Goal: Task Accomplishment & Management: Use online tool/utility

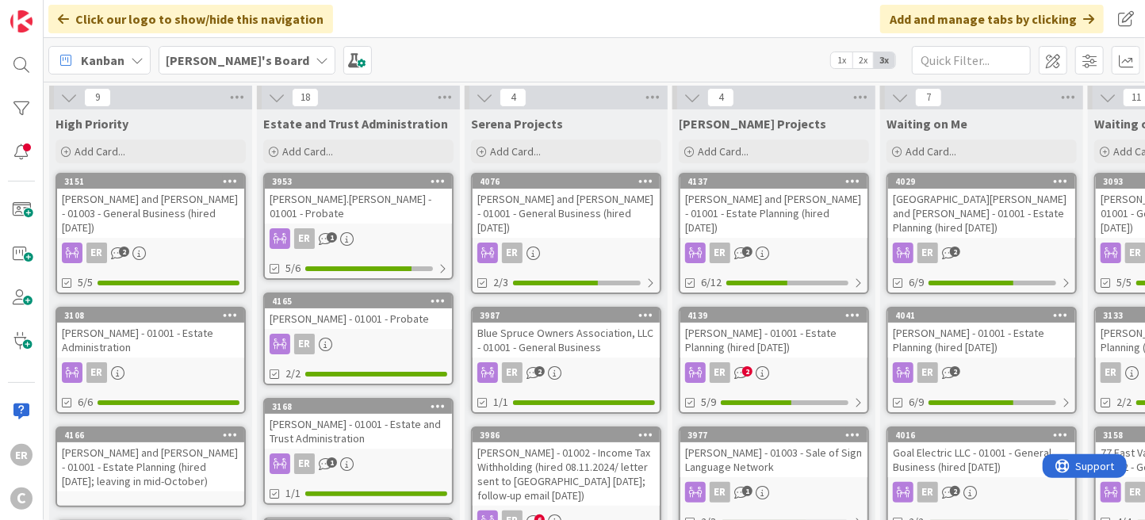
click at [172, 459] on div "[PERSON_NAME] and [PERSON_NAME] - 01001 - Estate Planning (hired [DATE]; leavin…" at bounding box center [150, 467] width 187 height 49
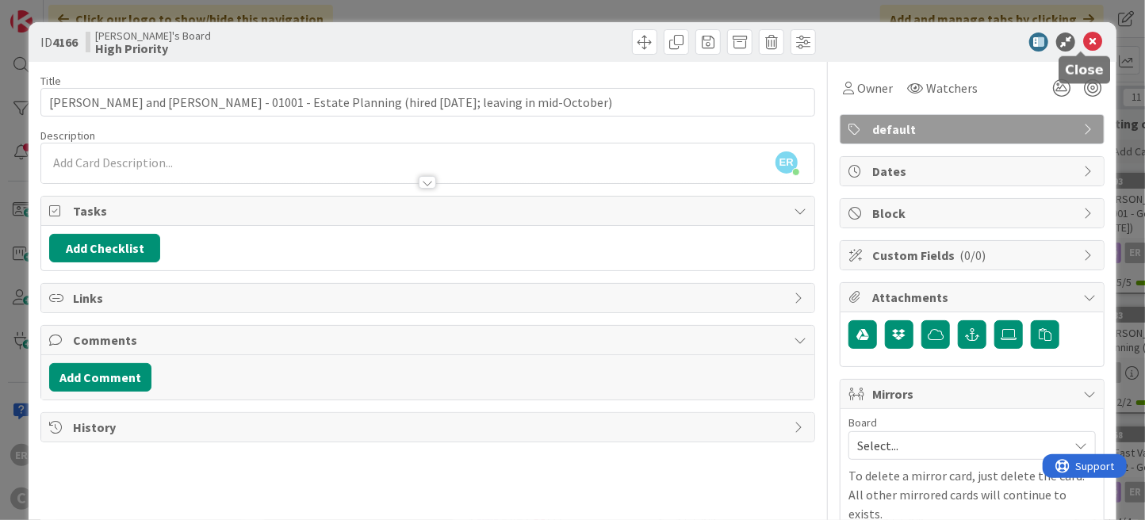
click at [1083, 49] on icon at bounding box center [1092, 42] width 19 height 19
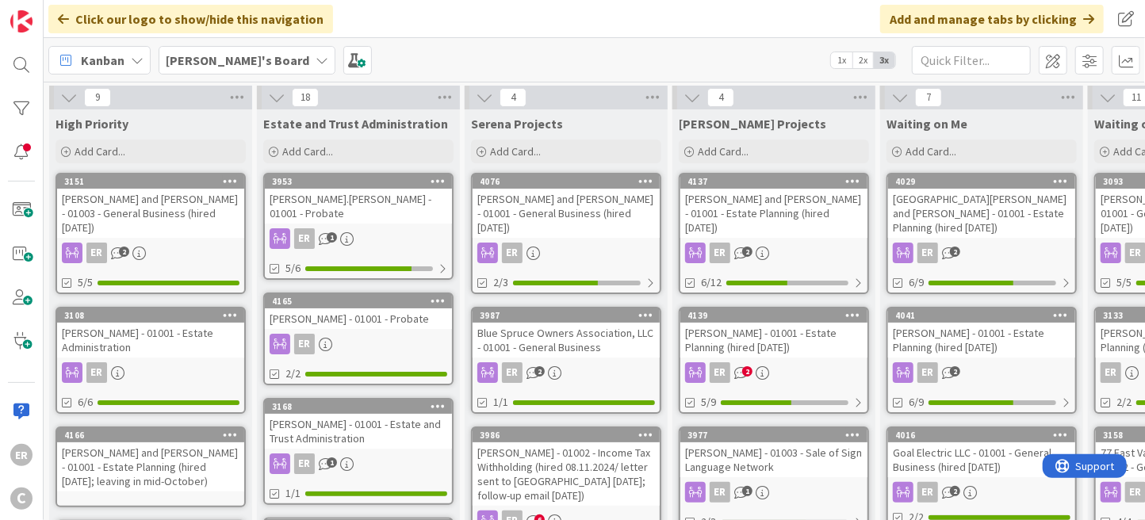
click at [152, 218] on div "[PERSON_NAME] and [PERSON_NAME] - 01003 - General Business (hired [DATE])" at bounding box center [150, 213] width 187 height 49
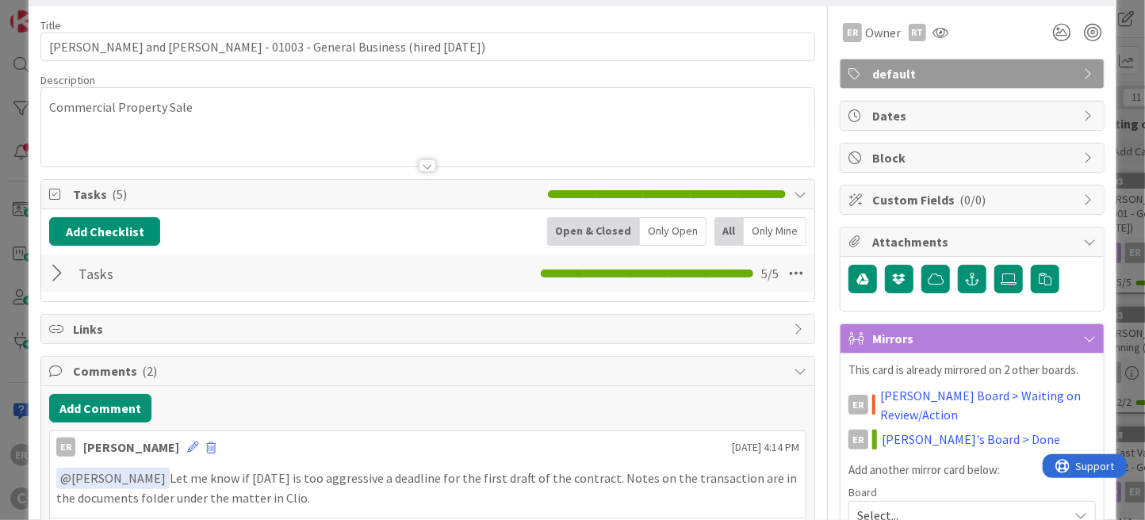
scroll to position [79, 0]
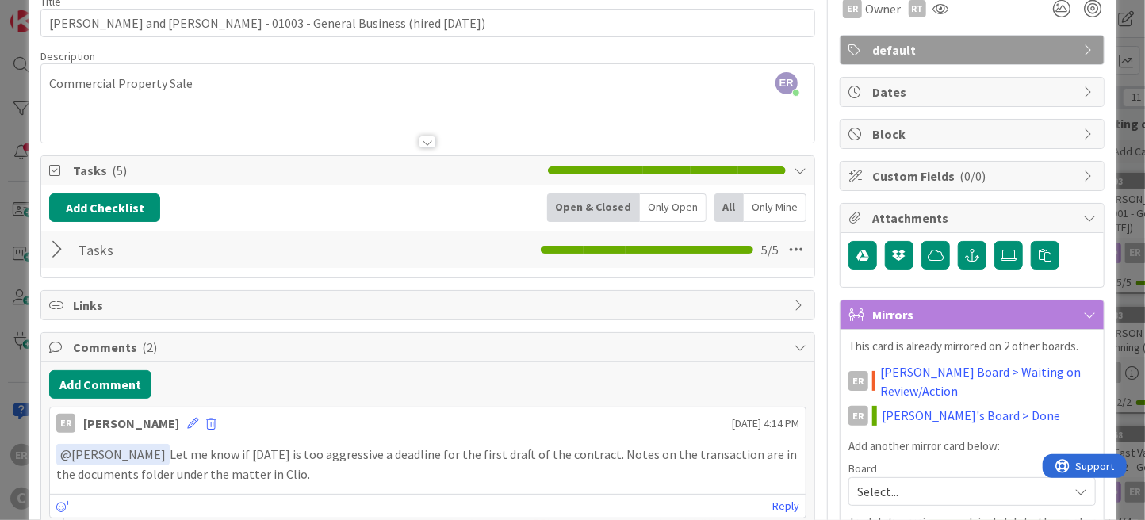
click at [56, 252] on div at bounding box center [59, 250] width 21 height 29
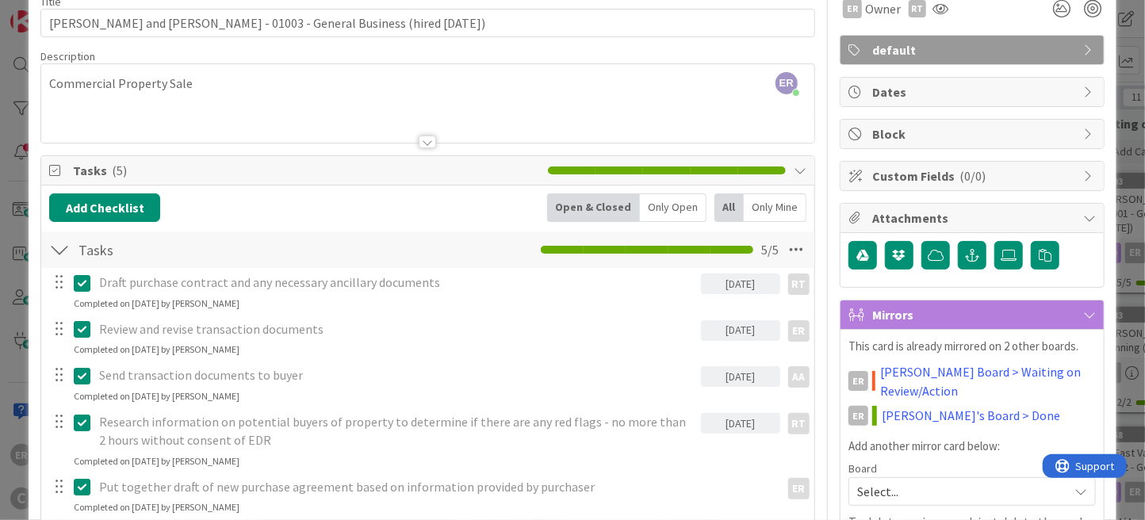
scroll to position [0, 0]
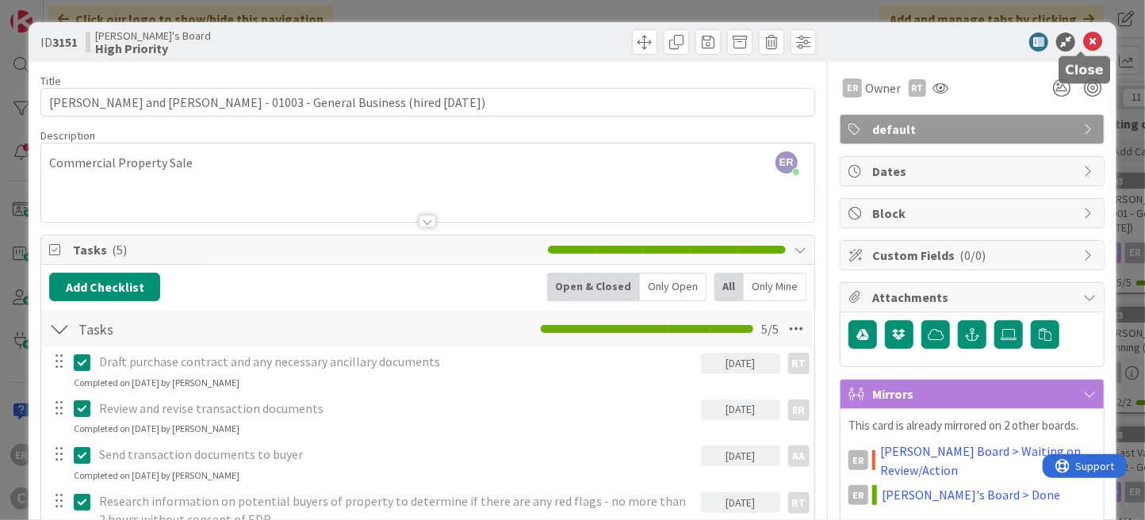
click at [1083, 39] on icon at bounding box center [1092, 42] width 19 height 19
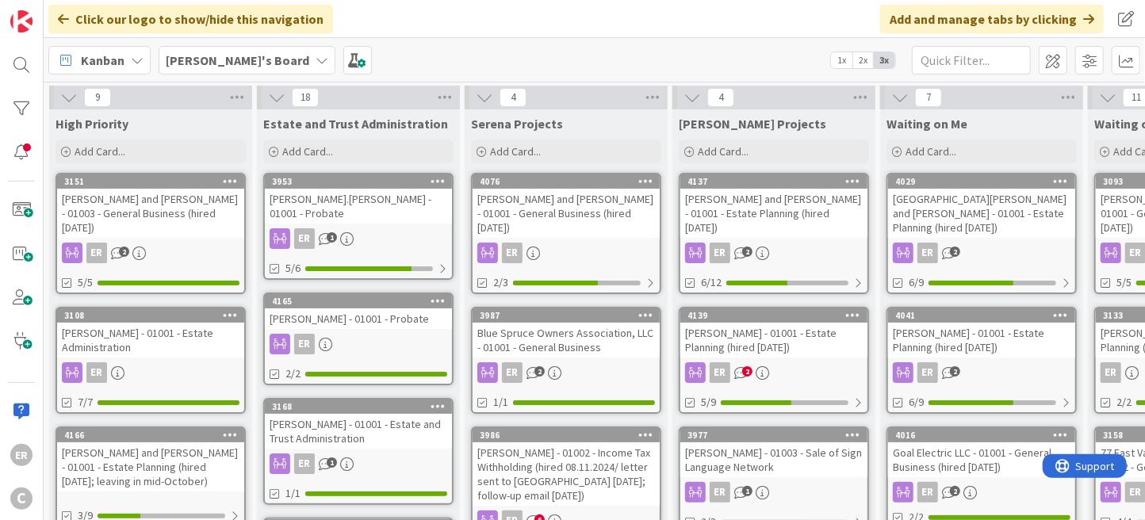
click at [178, 339] on div "[PERSON_NAME] - 01001 - Estate Administration" at bounding box center [150, 340] width 187 height 35
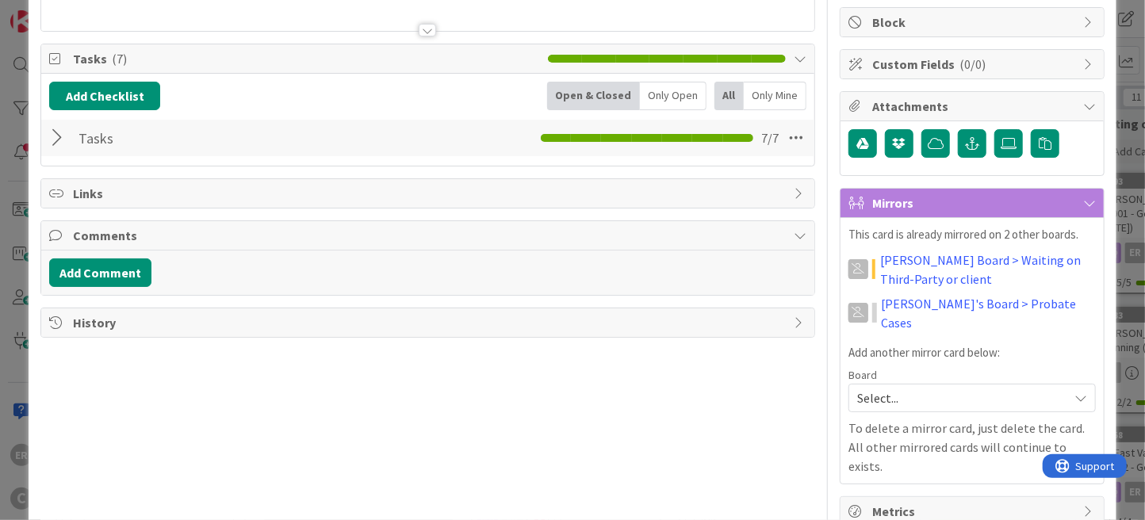
click at [53, 136] on div at bounding box center [59, 138] width 21 height 29
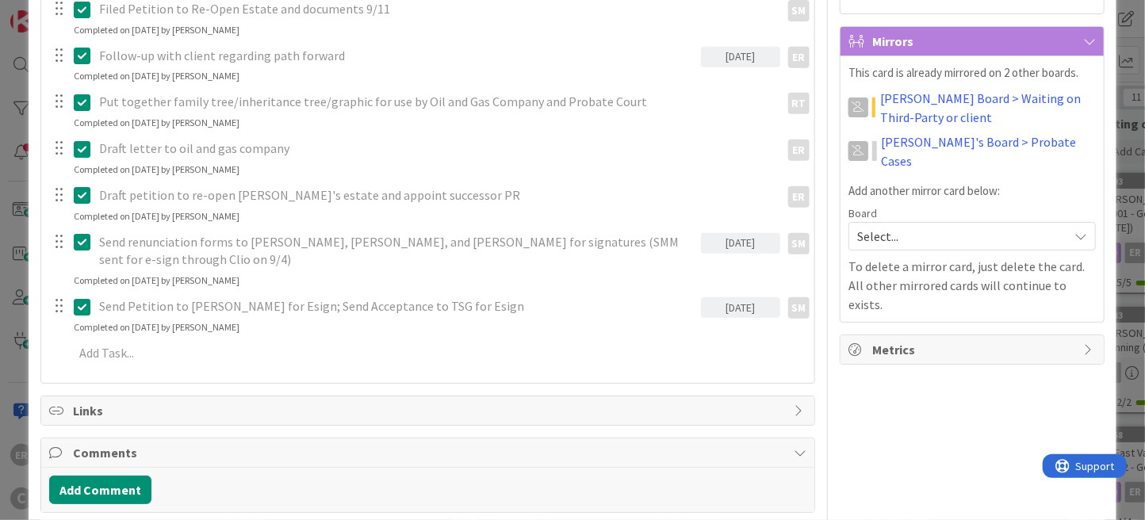
scroll to position [400, 0]
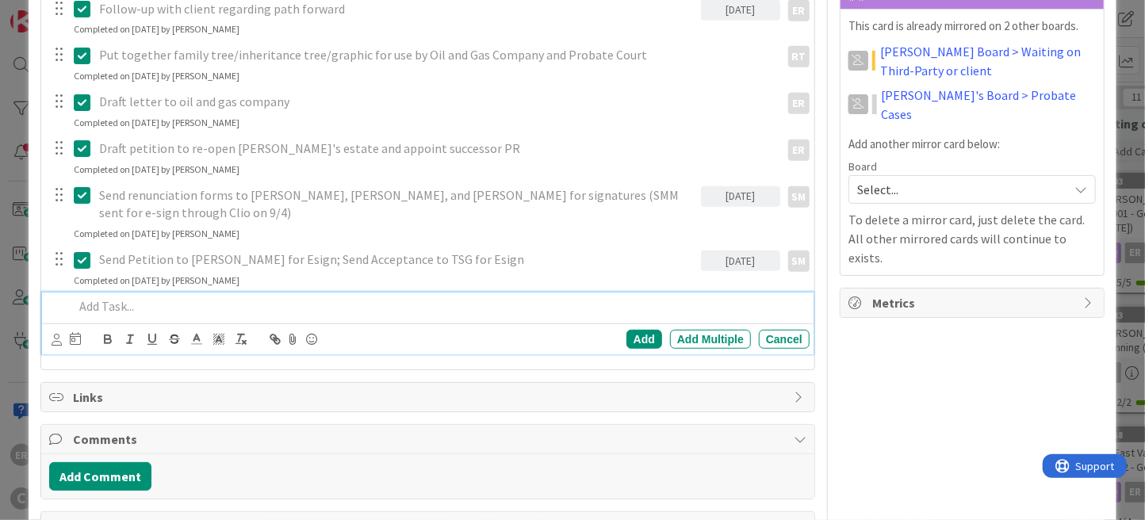
click at [155, 297] on p at bounding box center [439, 306] width 730 height 18
click at [59, 334] on icon at bounding box center [57, 340] width 10 height 12
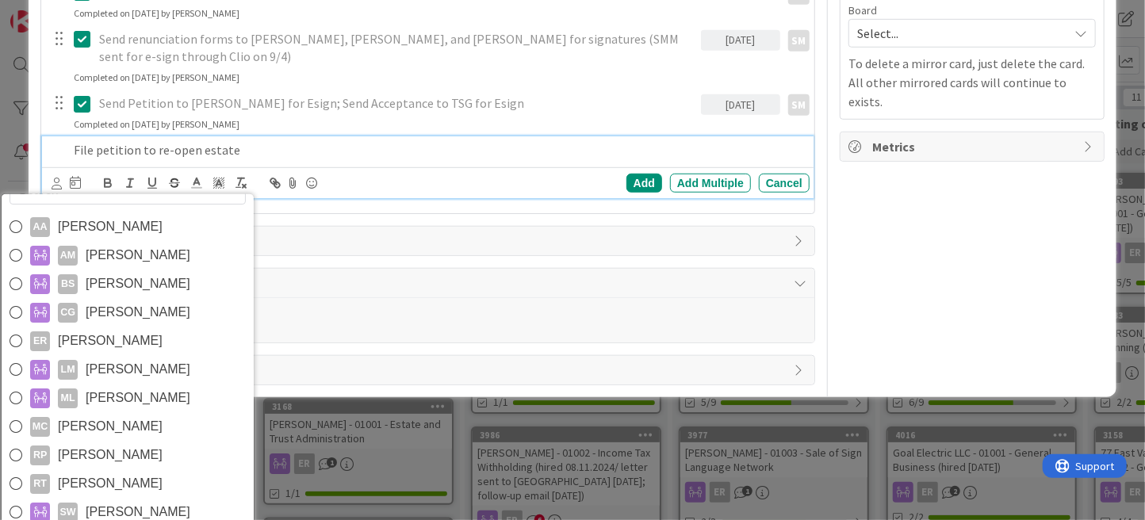
scroll to position [558, 0]
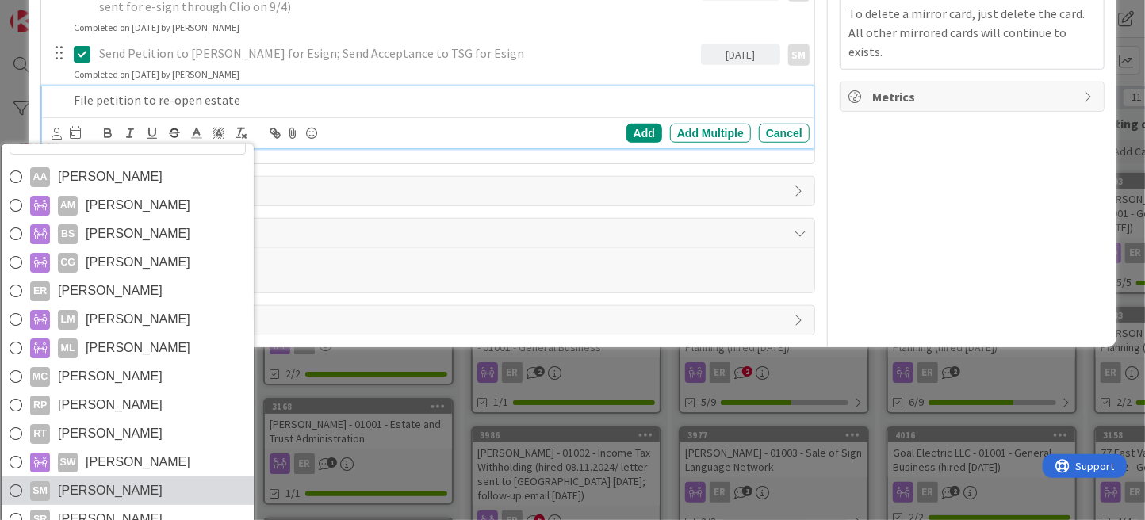
click at [125, 480] on span "[PERSON_NAME]" at bounding box center [110, 492] width 105 height 24
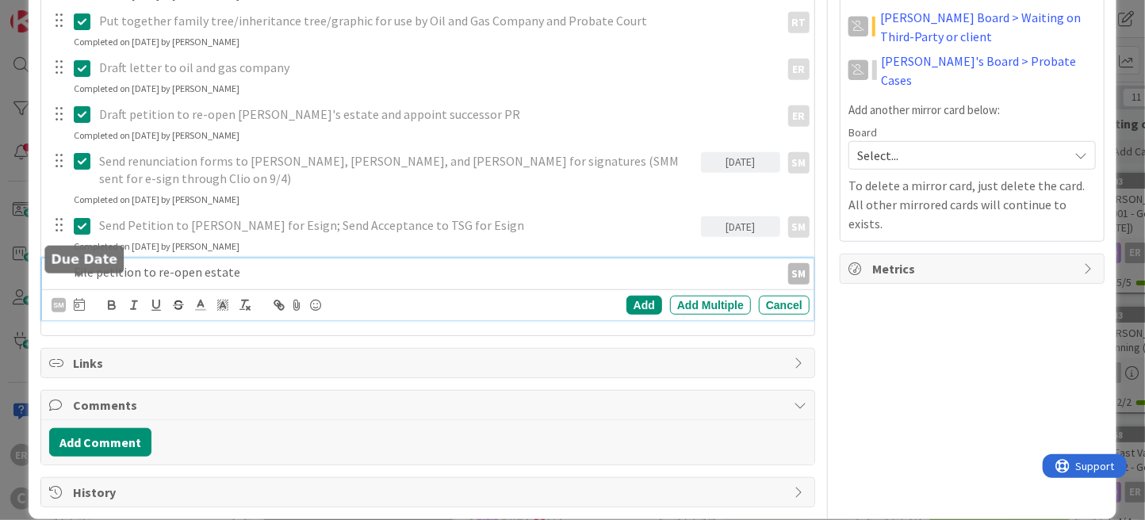
click at [80, 298] on icon at bounding box center [79, 304] width 11 height 13
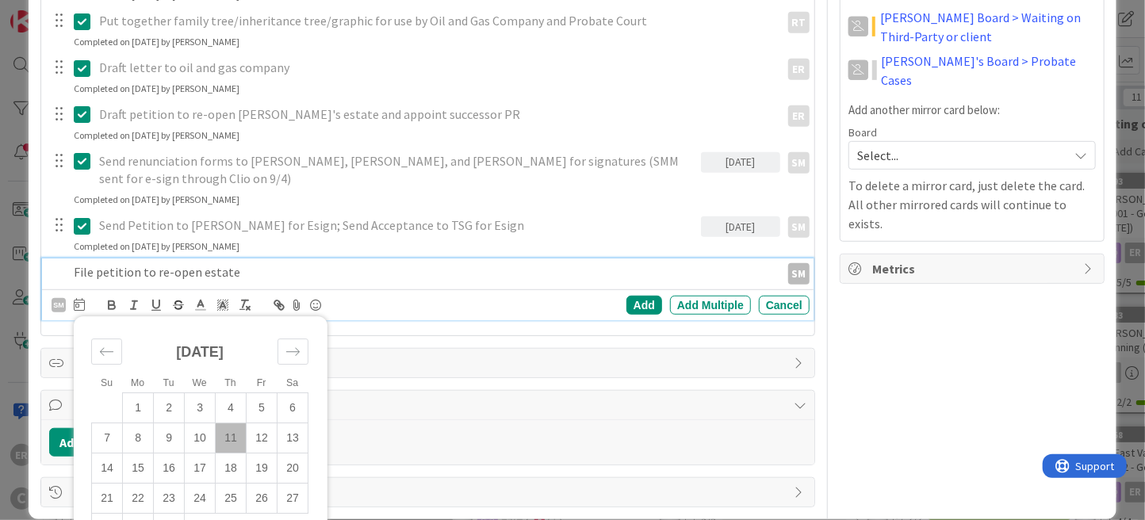
click at [232, 424] on td "11" at bounding box center [231, 439] width 31 height 30
click at [638, 296] on div "Add" at bounding box center [645, 305] width 36 height 19
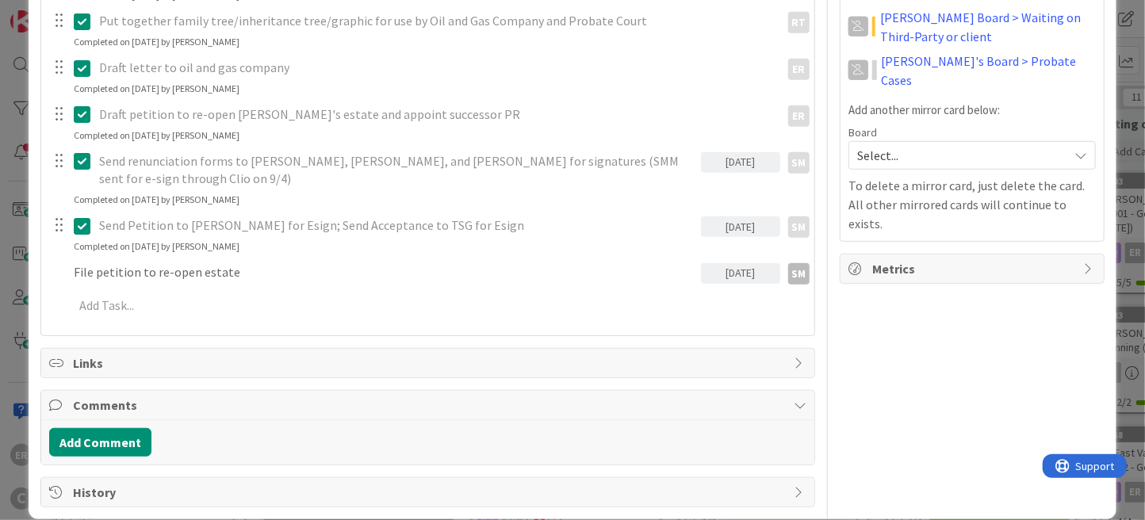
scroll to position [433, 0]
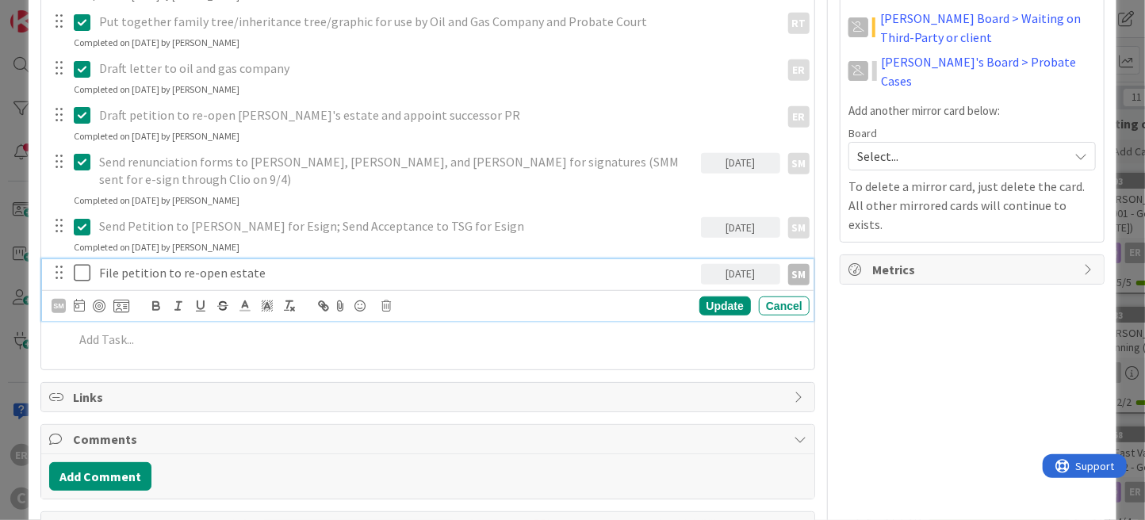
click at [79, 263] on icon at bounding box center [82, 272] width 17 height 19
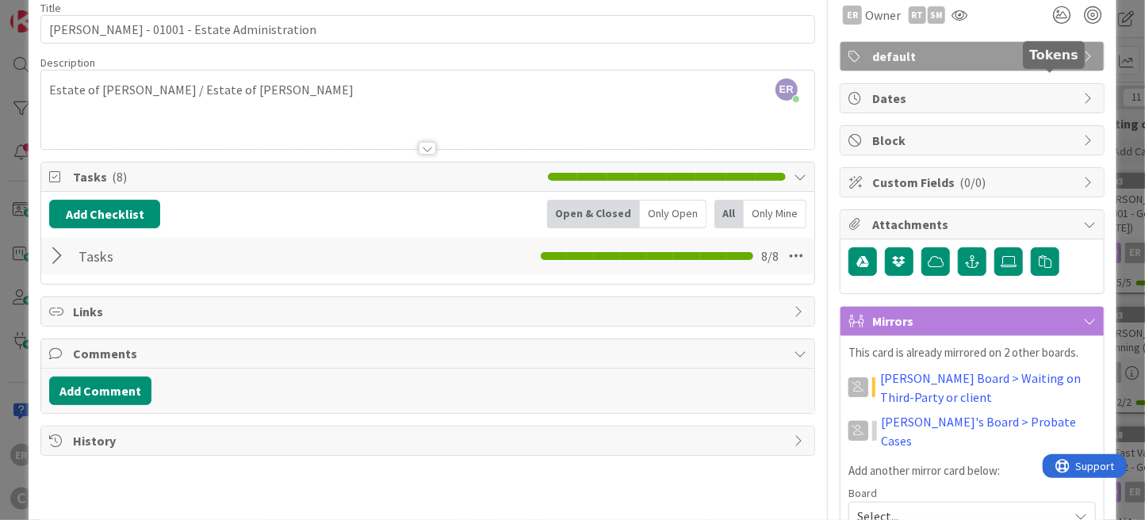
scroll to position [0, 0]
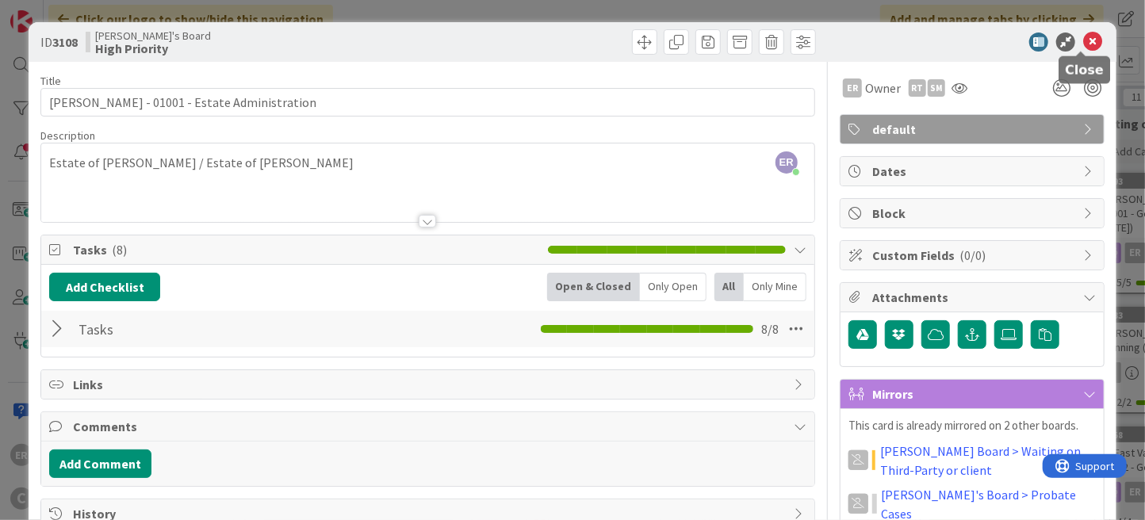
click at [1083, 38] on icon at bounding box center [1092, 42] width 19 height 19
